Goal: Task Accomplishment & Management: Use online tool/utility

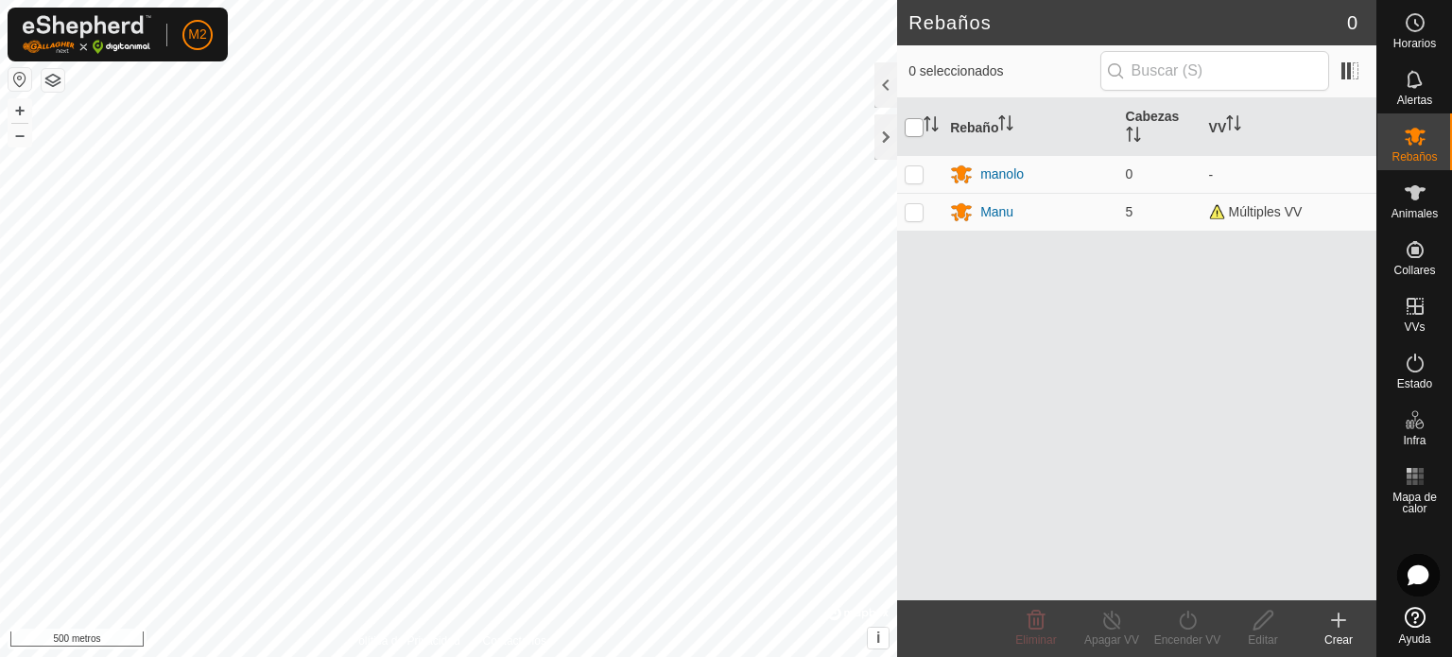
click at [911, 131] on input "checkbox" at bounding box center [914, 127] width 19 height 19
checkbox input "true"
click at [911, 165] on td at bounding box center [919, 174] width 45 height 38
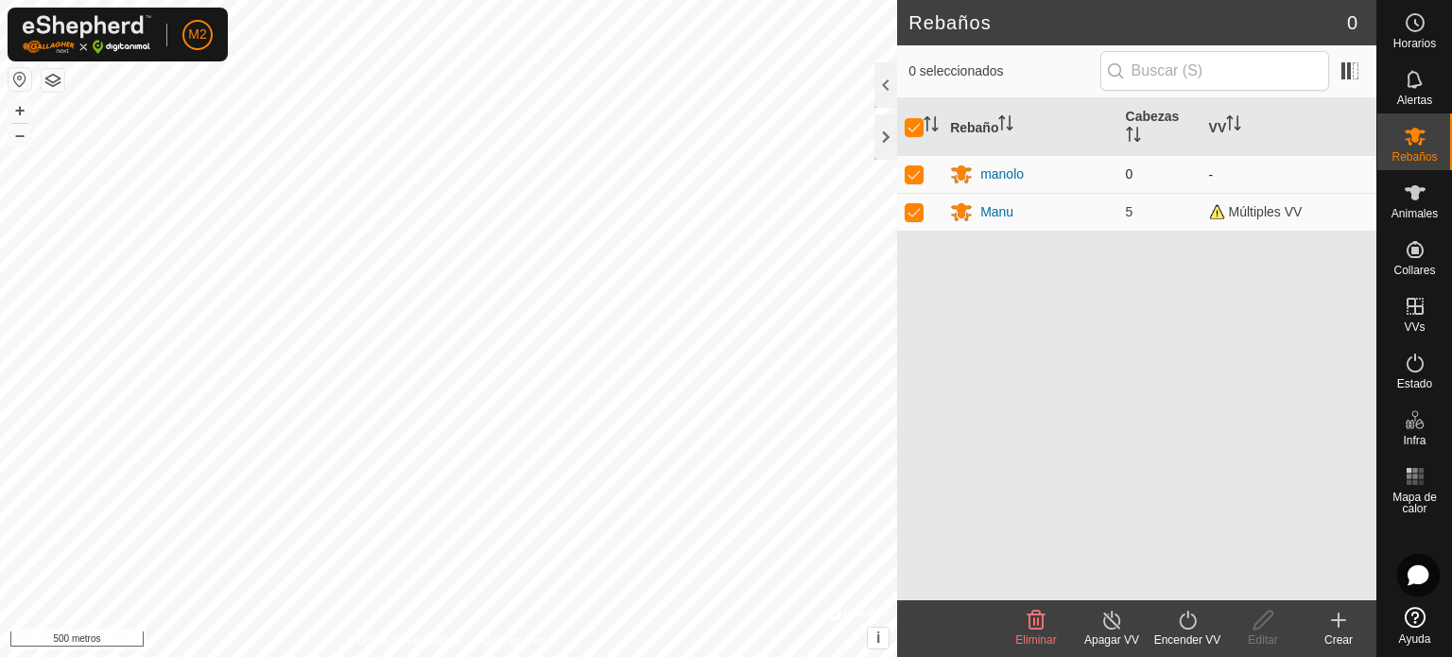
checkbox input "false"
click at [923, 218] on p-checkbox at bounding box center [914, 211] width 19 height 15
click at [908, 203] on td at bounding box center [919, 212] width 45 height 38
checkbox input "true"
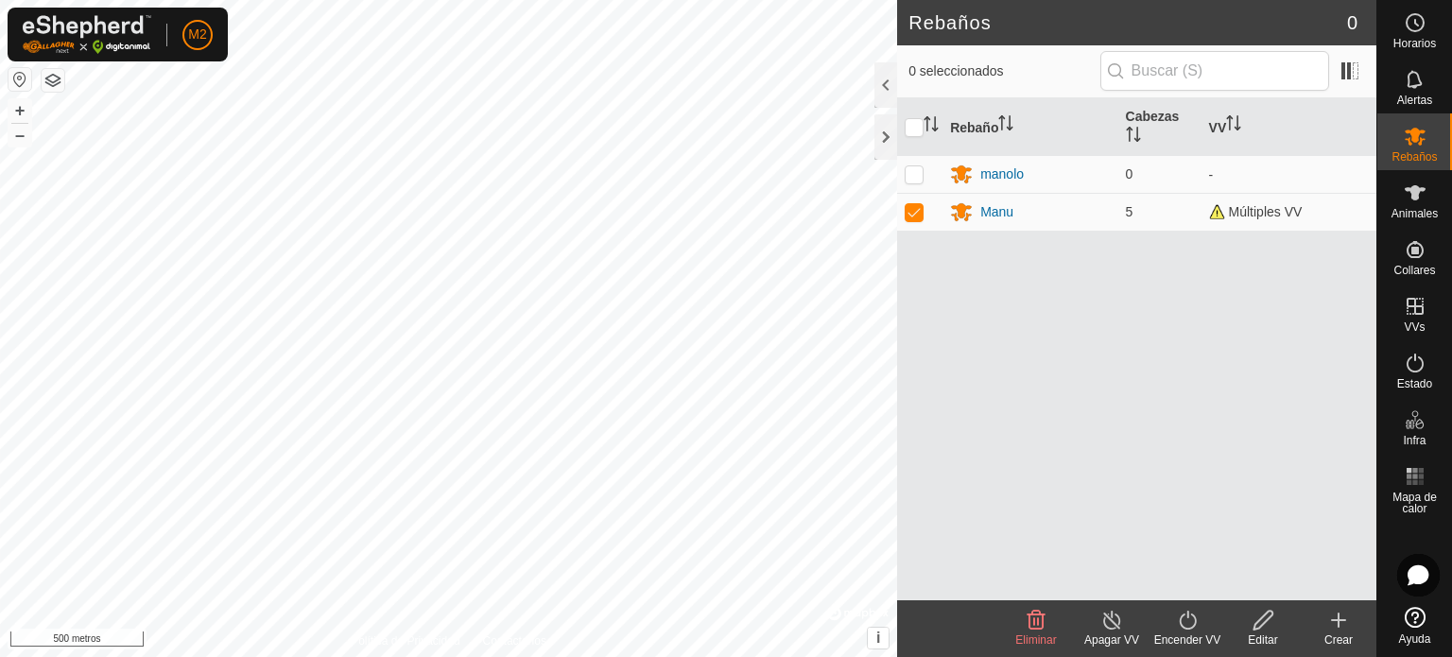
click at [1109, 618] on line at bounding box center [1111, 621] width 15 height 15
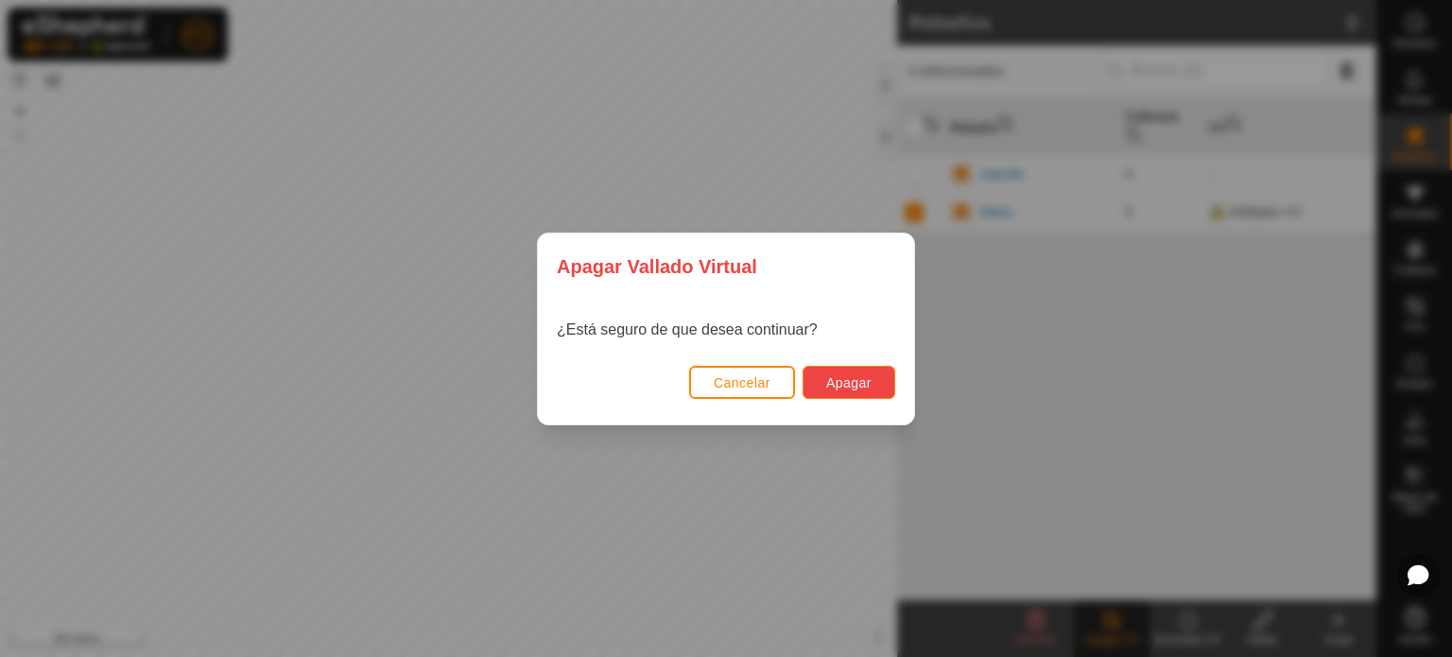
click at [842, 377] on font "Apagar" at bounding box center [848, 382] width 45 height 15
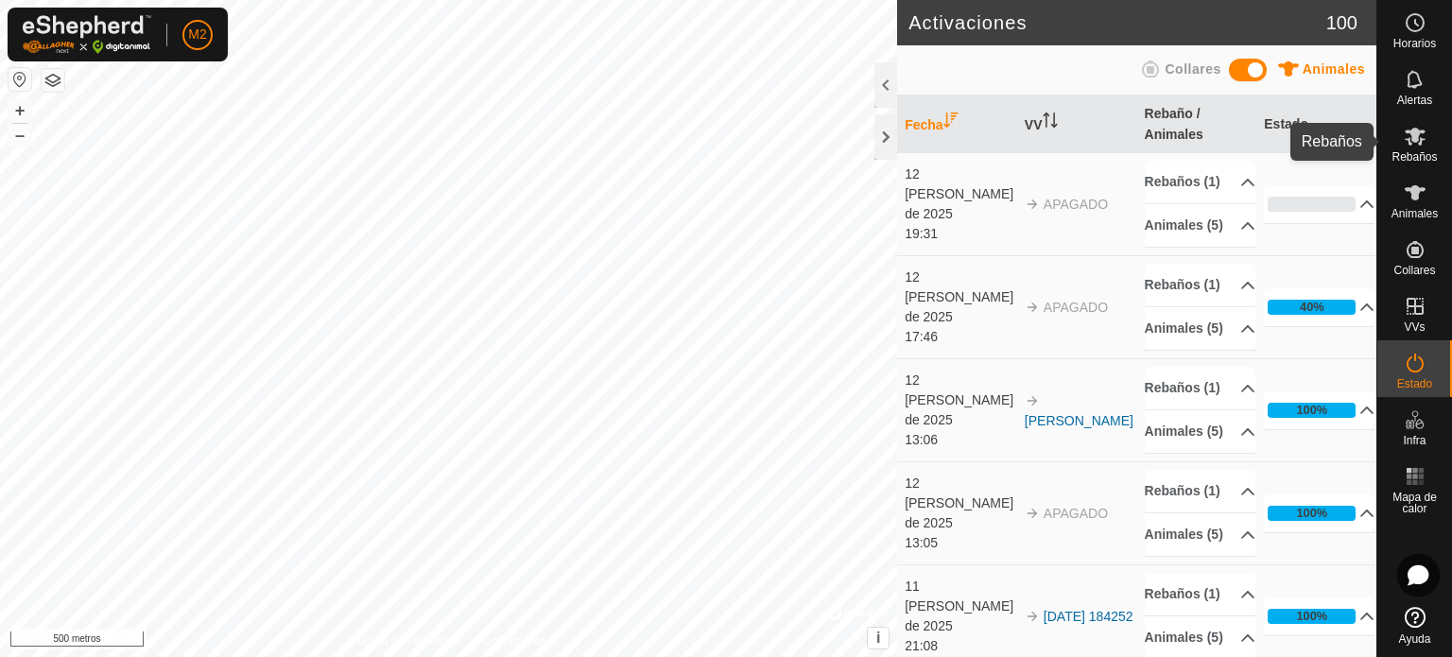
click at [1409, 155] on font "Rebaños" at bounding box center [1414, 156] width 45 height 13
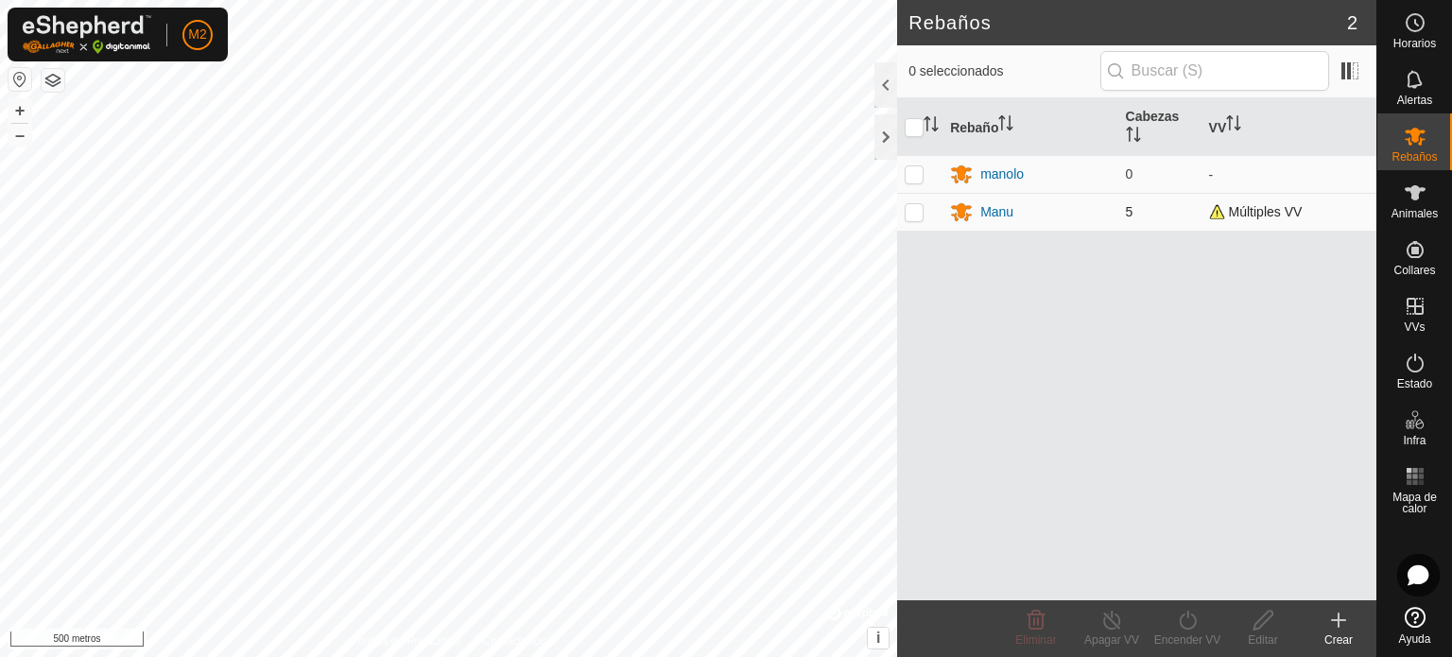
click at [919, 208] on p-checkbox at bounding box center [914, 211] width 19 height 15
checkbox input "true"
click at [1183, 625] on icon at bounding box center [1188, 620] width 24 height 23
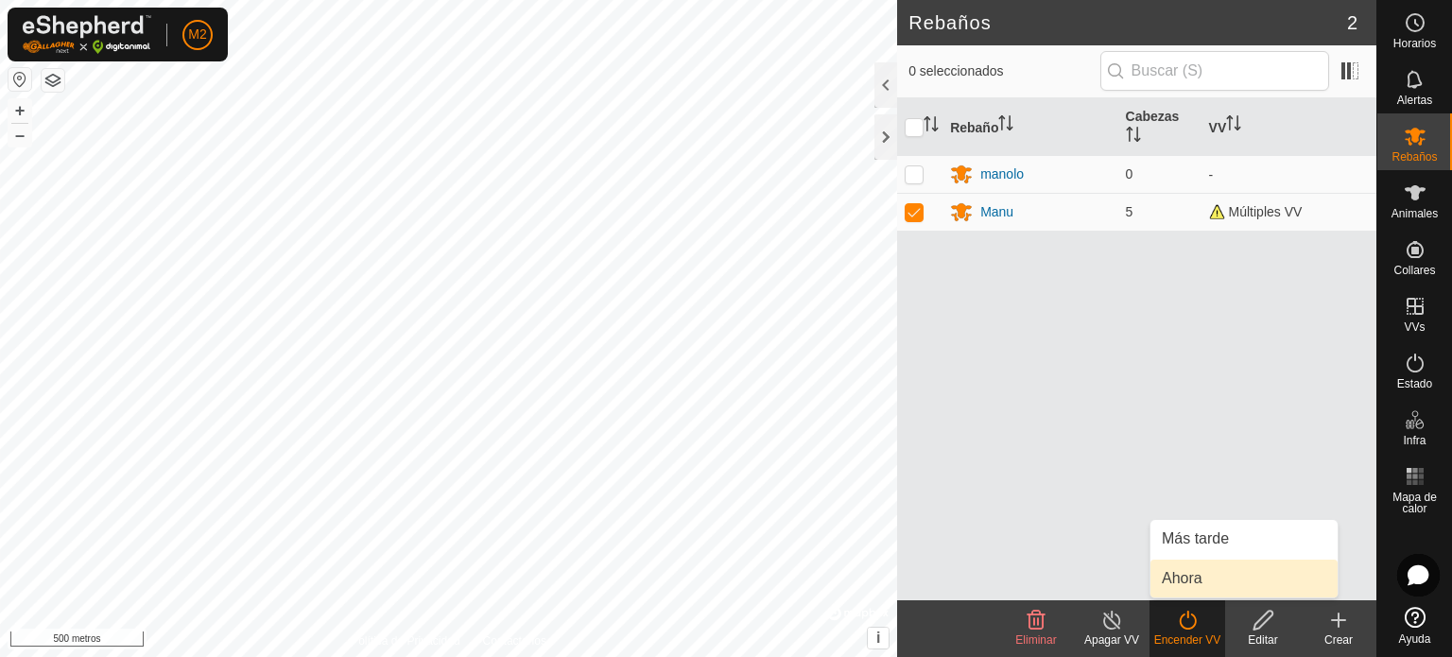
click at [1186, 570] on link "Ahora" at bounding box center [1244, 579] width 187 height 38
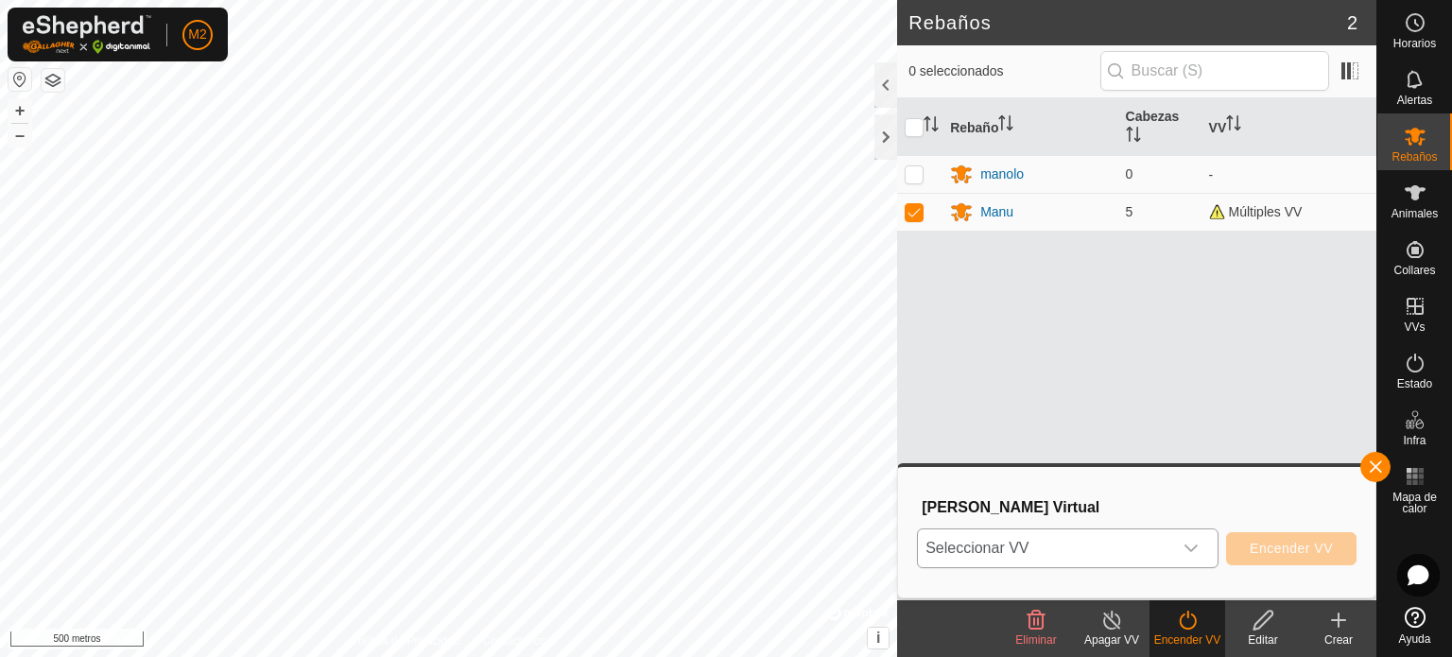
click at [1191, 549] on icon "disparador desplegable" at bounding box center [1191, 548] width 15 height 15
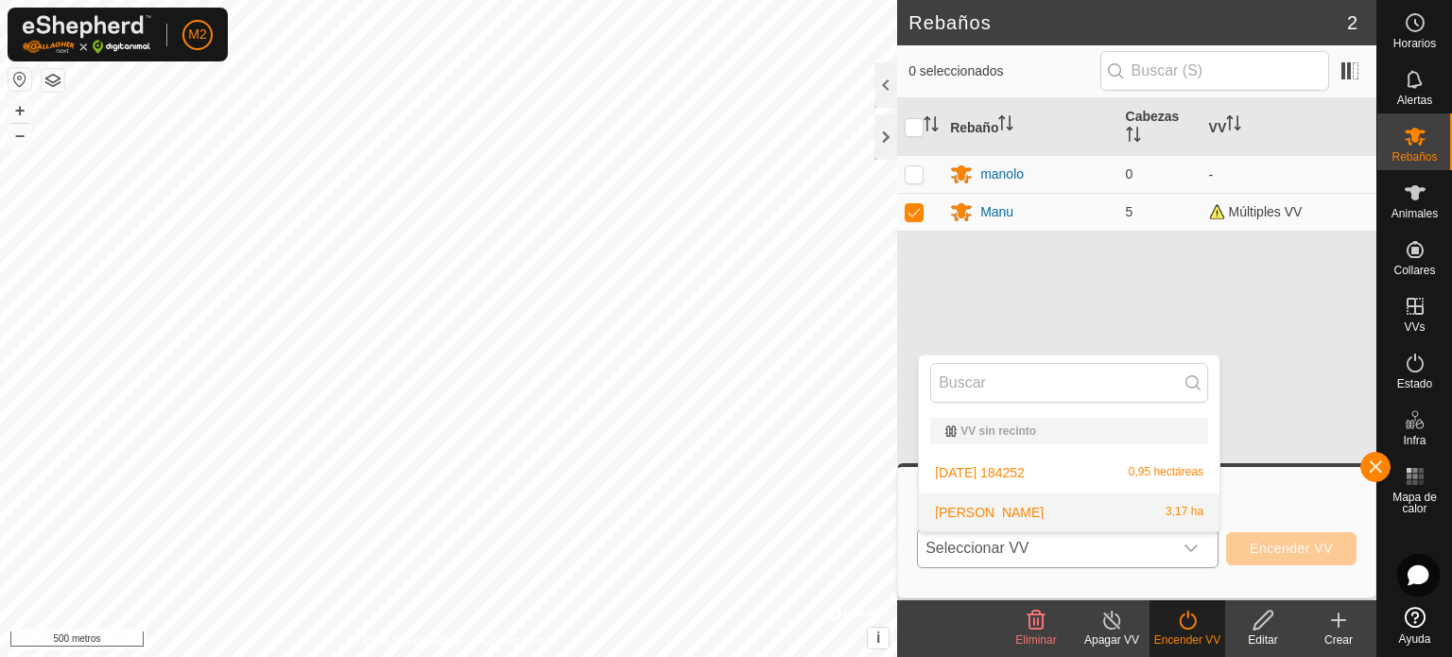
click at [1183, 507] on li "[PERSON_NAME] 3,17 ha" at bounding box center [1069, 513] width 301 height 38
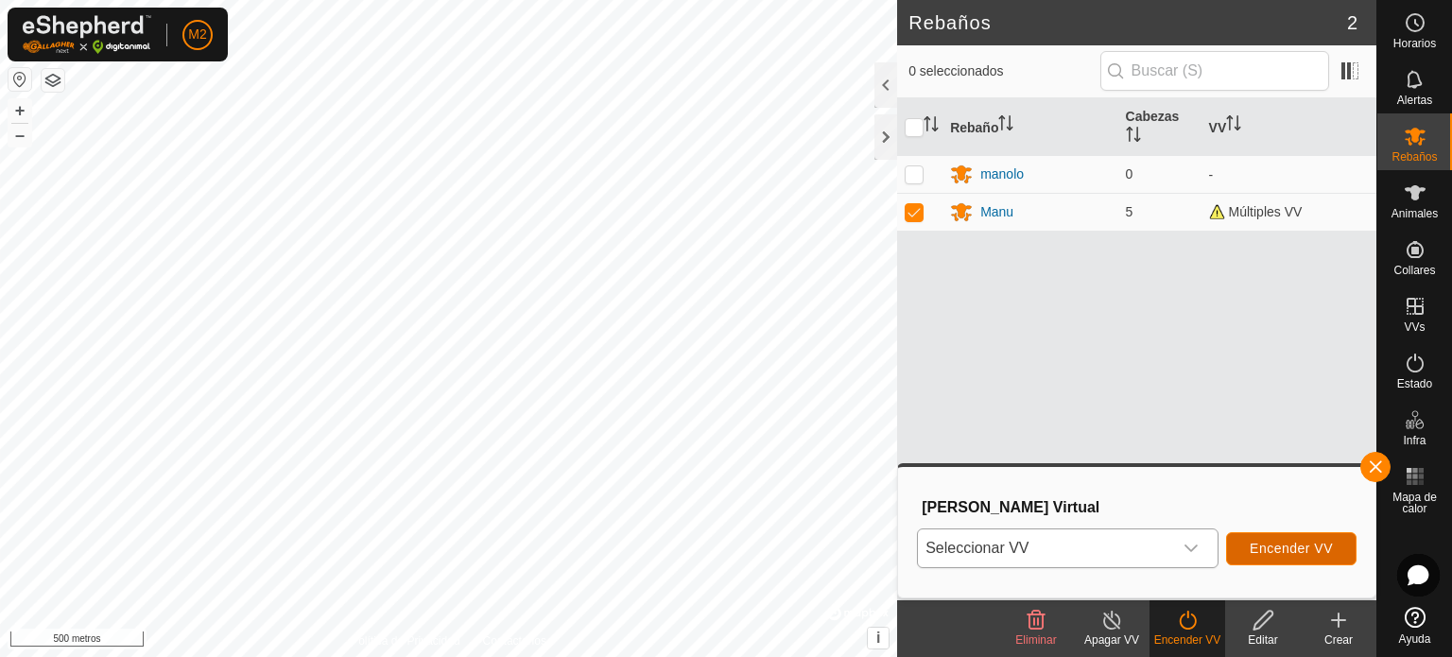
click at [1251, 556] on span "Encender VV" at bounding box center [1291, 548] width 83 height 15
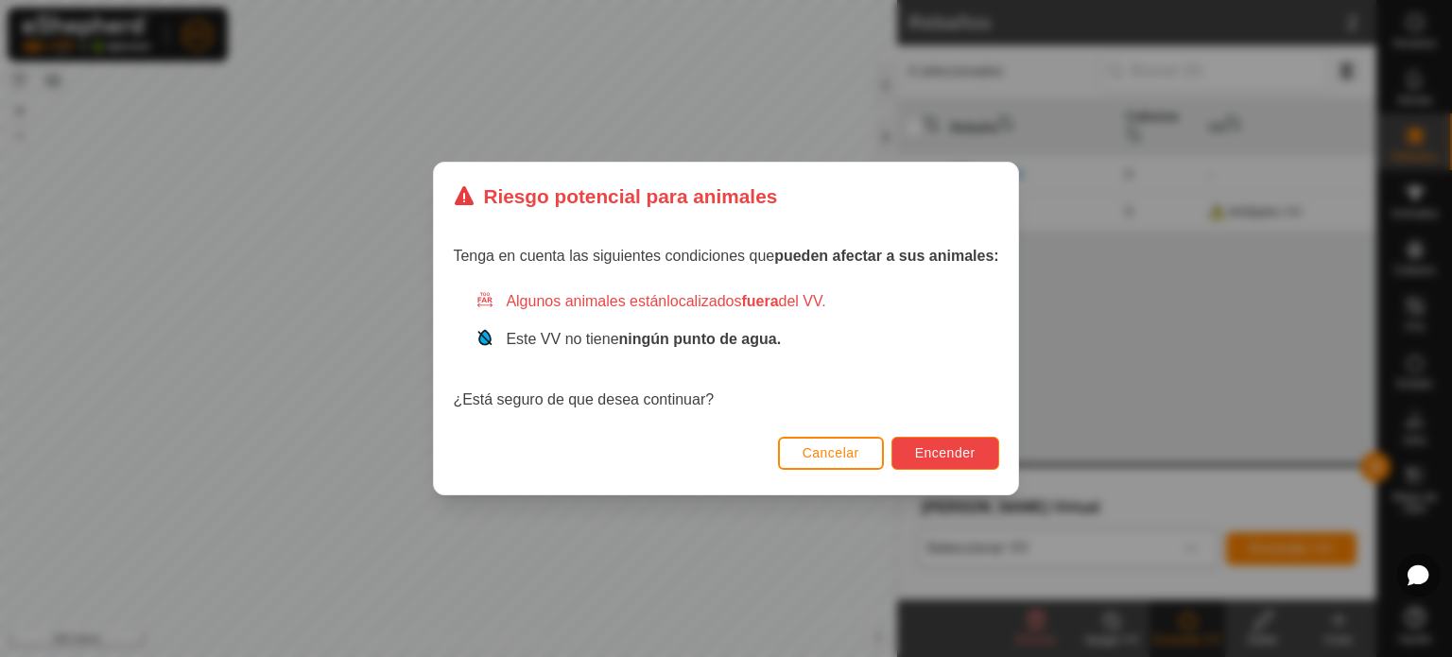
click at [963, 452] on font "Encender" at bounding box center [945, 452] width 61 height 15
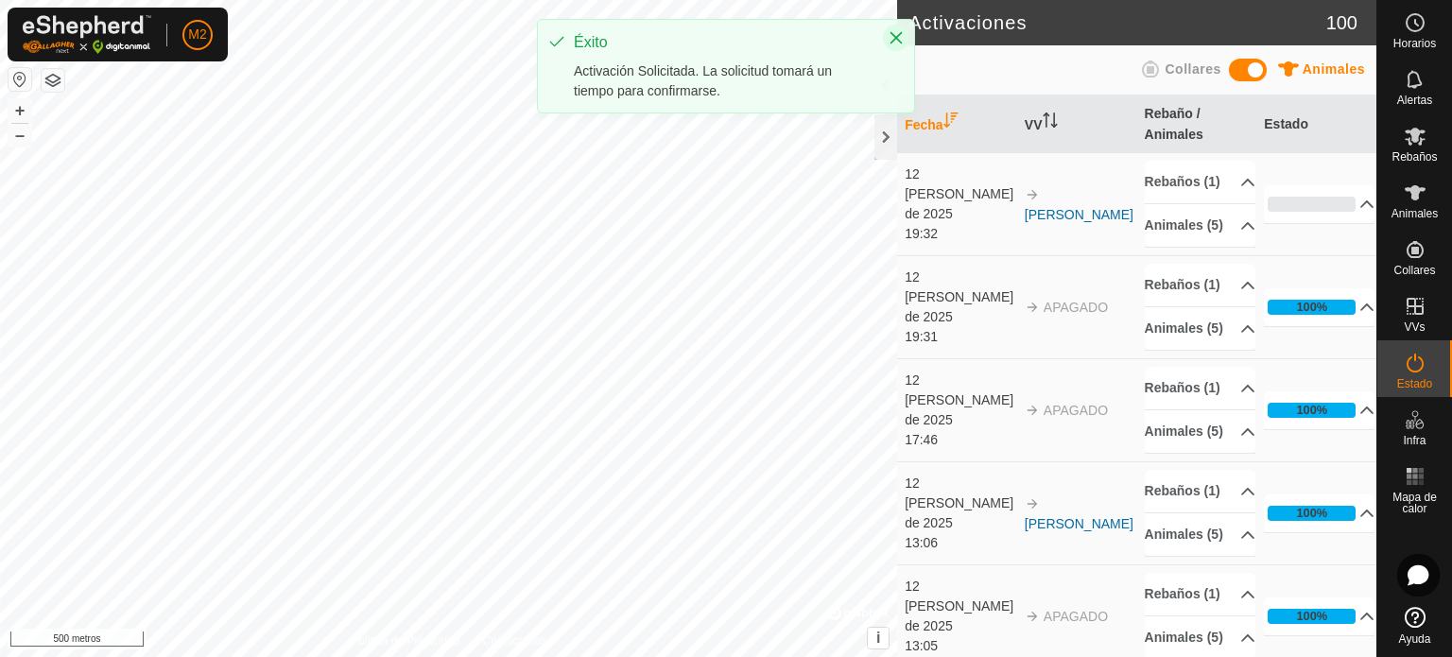
click at [900, 35] on icon "Cerca" at bounding box center [896, 37] width 15 height 15
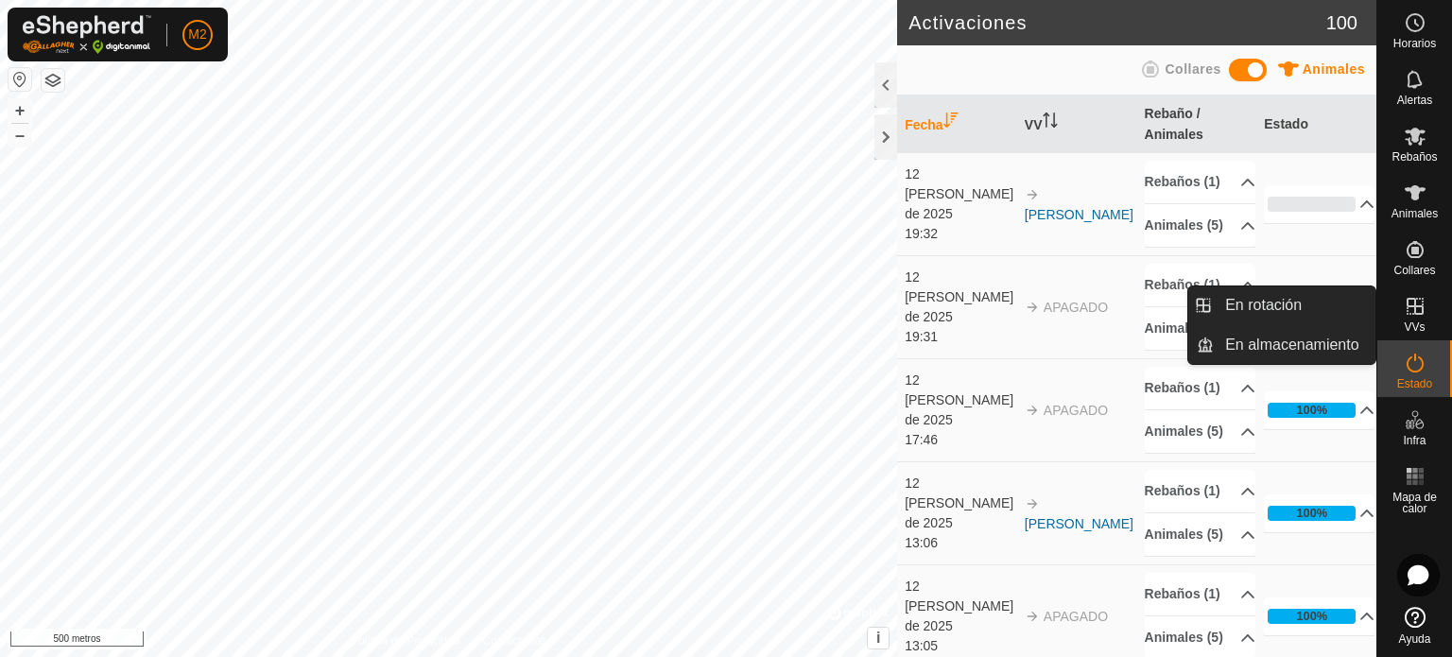
click at [1420, 316] on icon at bounding box center [1415, 306] width 23 height 23
click at [1271, 295] on span "En Rotación" at bounding box center [1266, 305] width 82 height 23
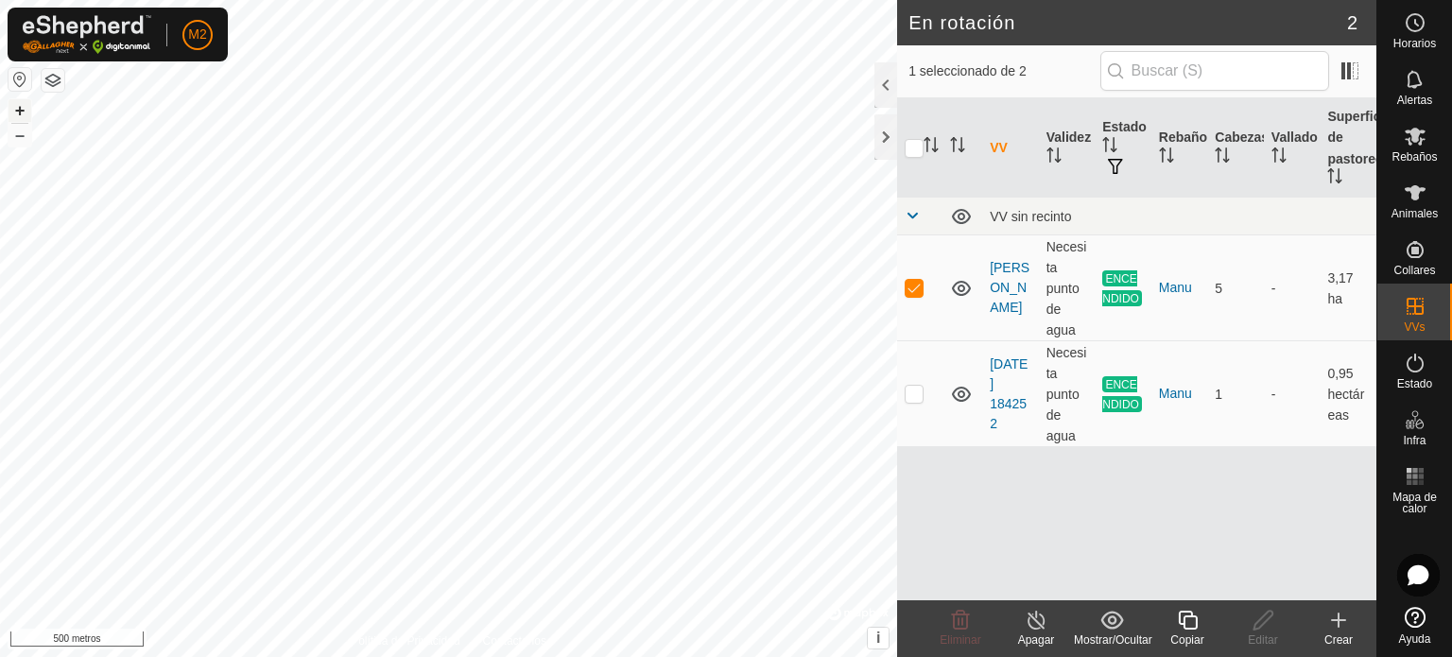
click at [19, 113] on font "+" at bounding box center [20, 110] width 10 height 20
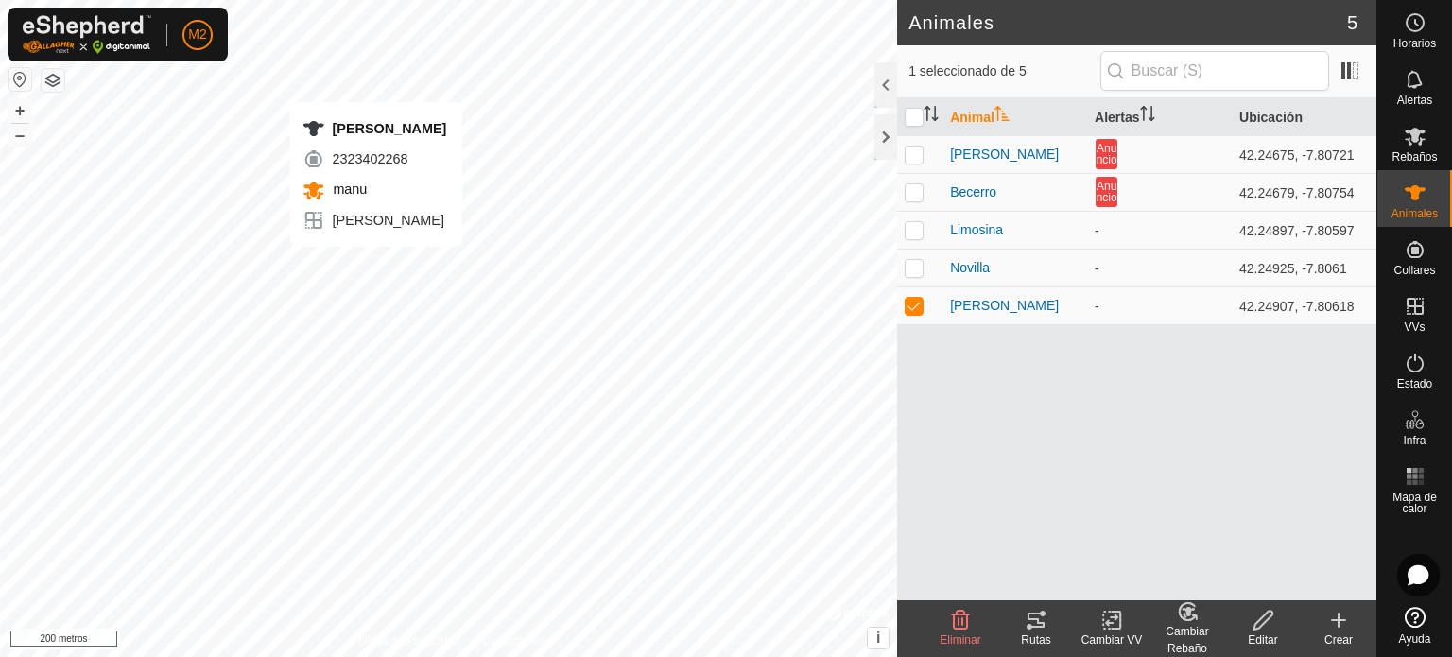
checkbox input "true"
checkbox input "false"
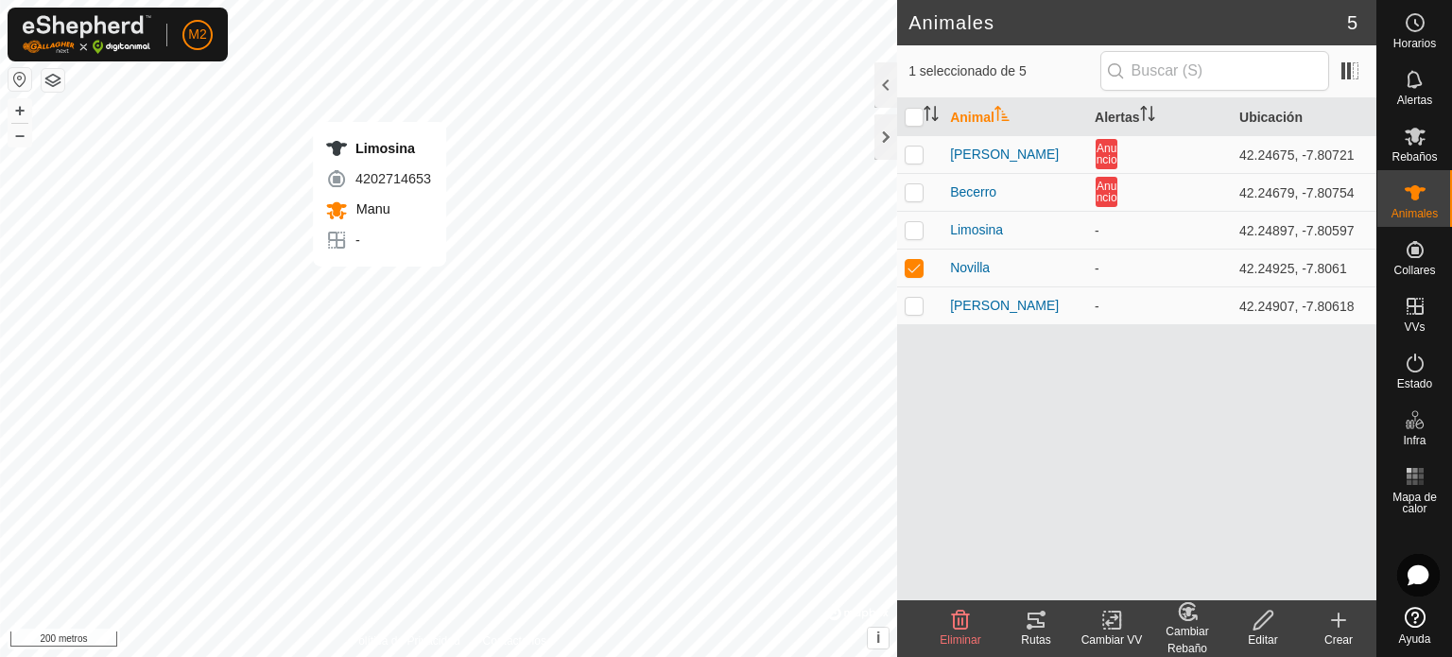
checkbox input "true"
checkbox input "false"
click at [909, 222] on p-checkbox at bounding box center [914, 229] width 19 height 15
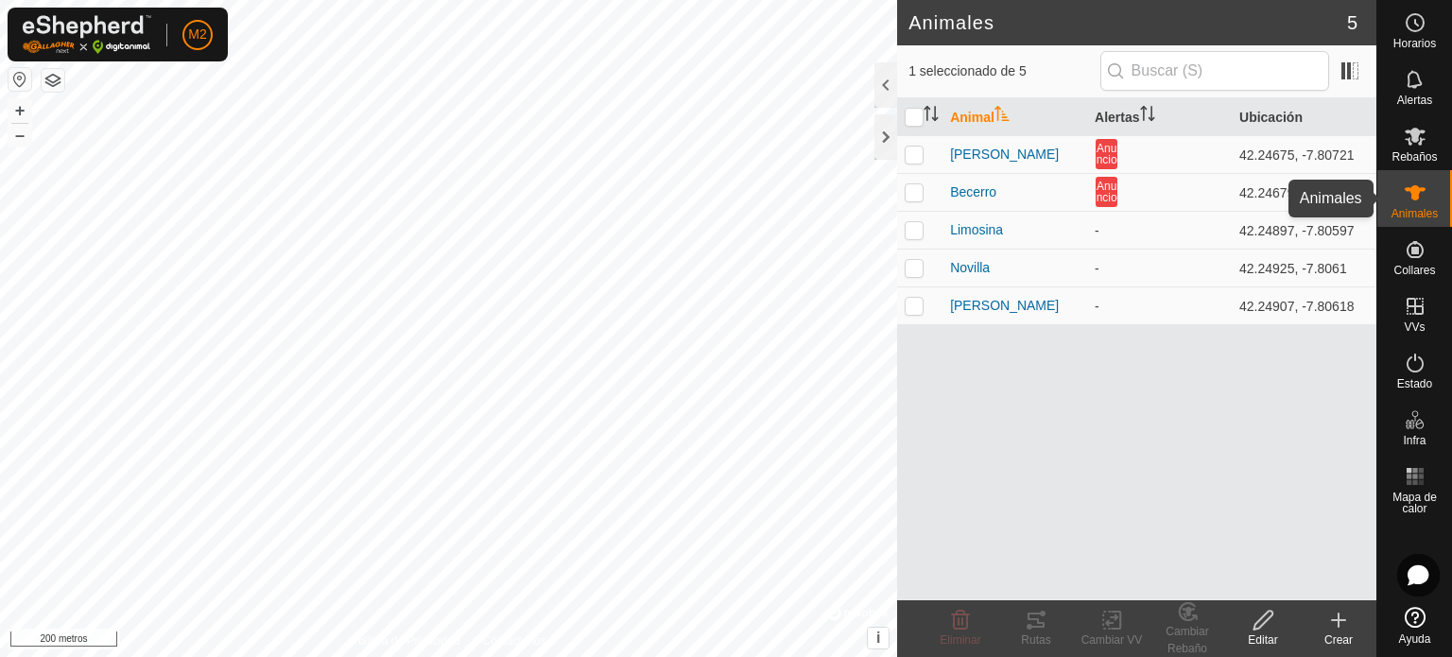
click at [1418, 204] on es-animals-svg-icon at bounding box center [1415, 193] width 34 height 30
click at [923, 230] on p-tablecheckbox at bounding box center [914, 229] width 19 height 15
checkbox input "true"
click at [1041, 623] on icon at bounding box center [1036, 620] width 17 height 15
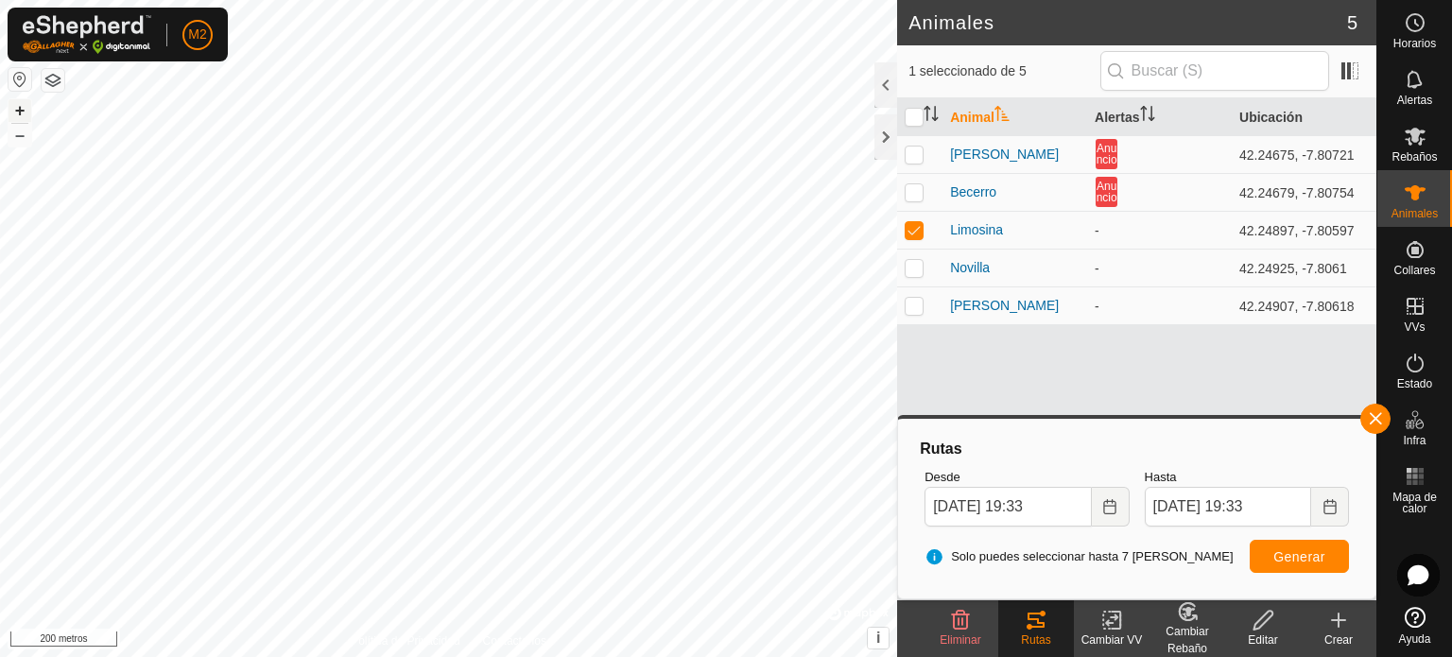
click at [22, 104] on font "+" at bounding box center [20, 110] width 10 height 20
